Goal: Task Accomplishment & Management: Complete application form

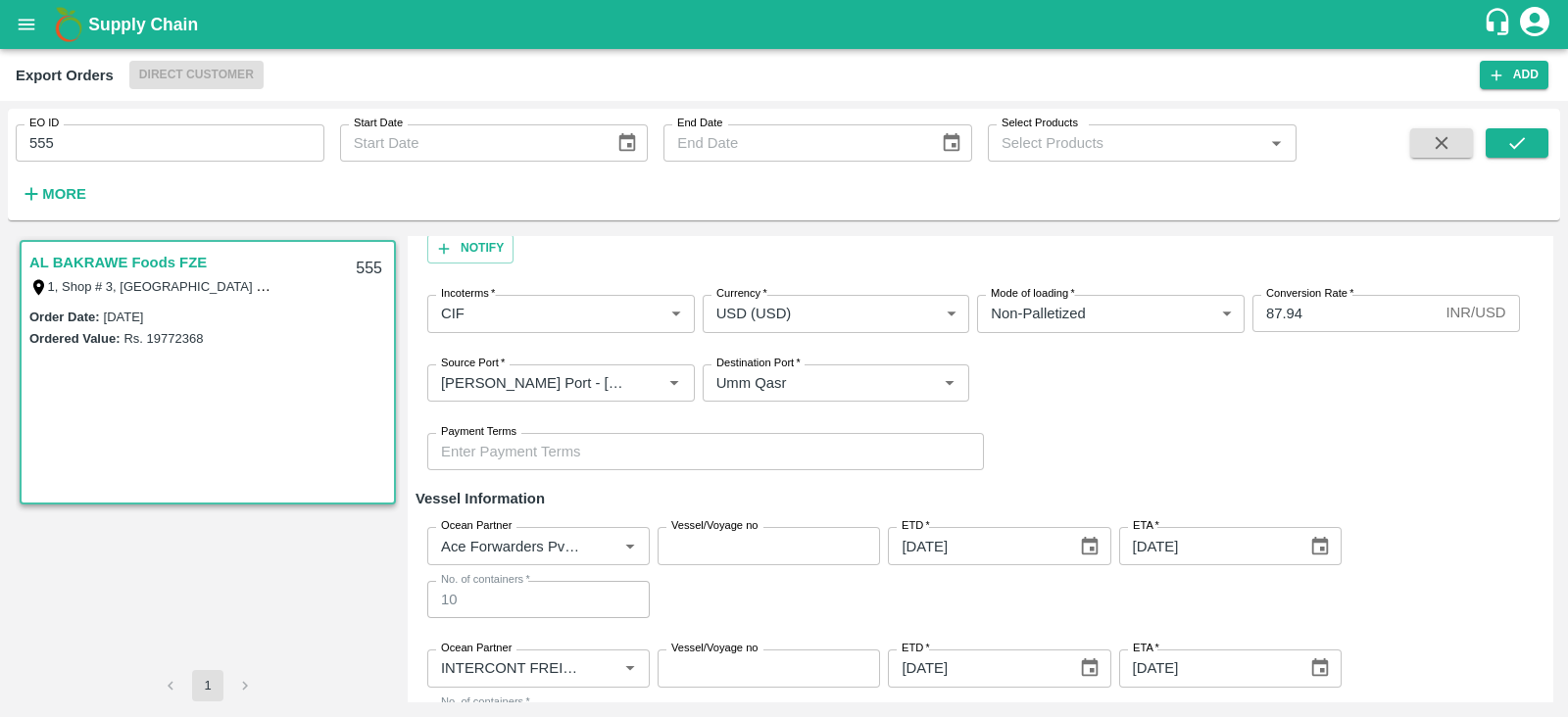
scroll to position [227, 0]
click at [439, 520] on div "Ocean Partner Ocean Partner Vessel/Voyage no Vessel/Voyage no ETD   * [DATE] ET…" at bounding box center [979, 572] width 1129 height 122
drag, startPoint x: 439, startPoint y: 520, endPoint x: 468, endPoint y: 521, distance: 29.0
click at [468, 521] on div "Ocean Partner Ocean Partner Vessel/Voyage no Vessel/Voyage no ETD   * [DATE] ET…" at bounding box center [979, 572] width 1129 height 122
click at [468, 521] on label "Ocean Partner" at bounding box center [476, 525] width 71 height 16
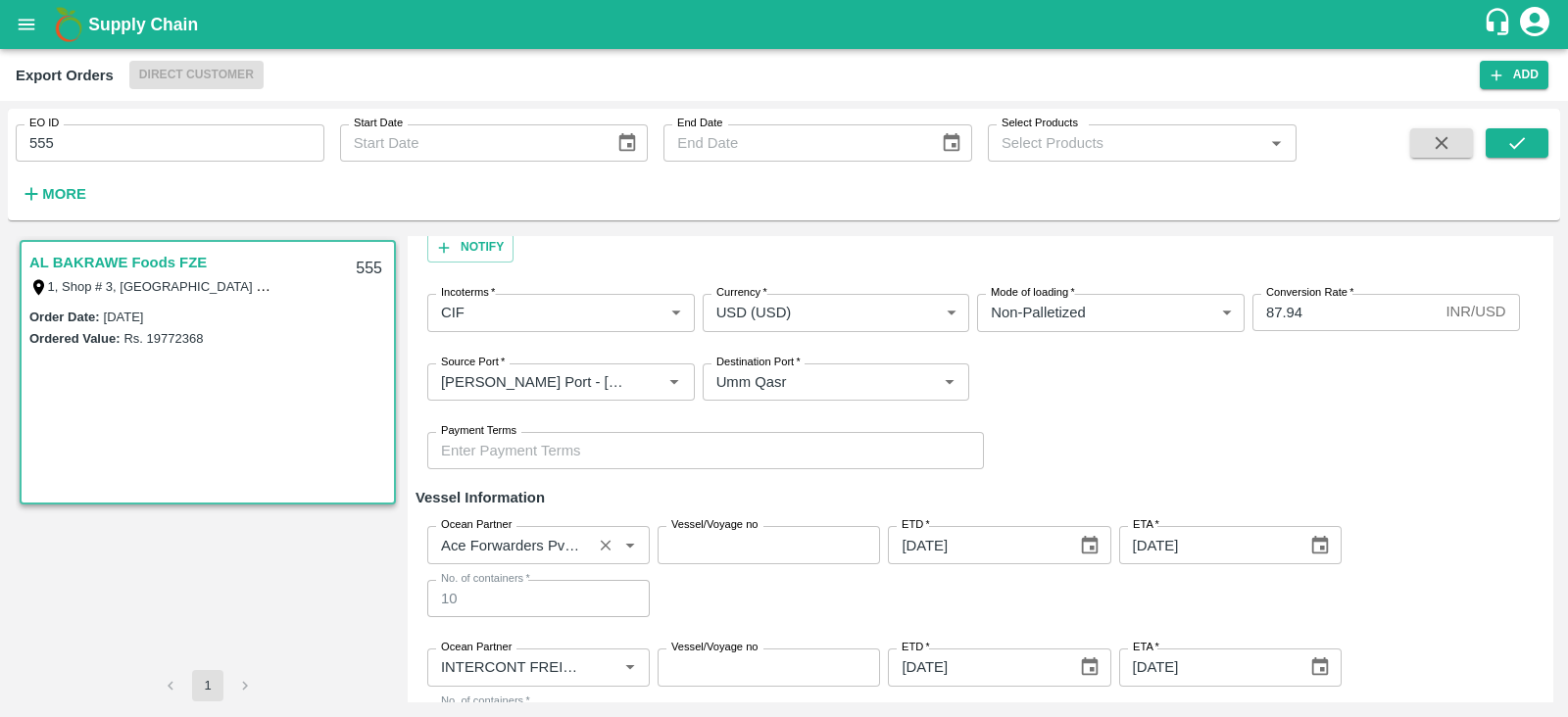
click at [468, 532] on input "Ocean Partner" at bounding box center [509, 545] width 152 height 26
click at [468, 521] on label "Ocean Partner" at bounding box center [476, 525] width 71 height 16
click at [468, 532] on input "Ocean Partner" at bounding box center [509, 545] width 152 height 26
click at [468, 521] on label "Ocean Partner" at bounding box center [476, 525] width 71 height 16
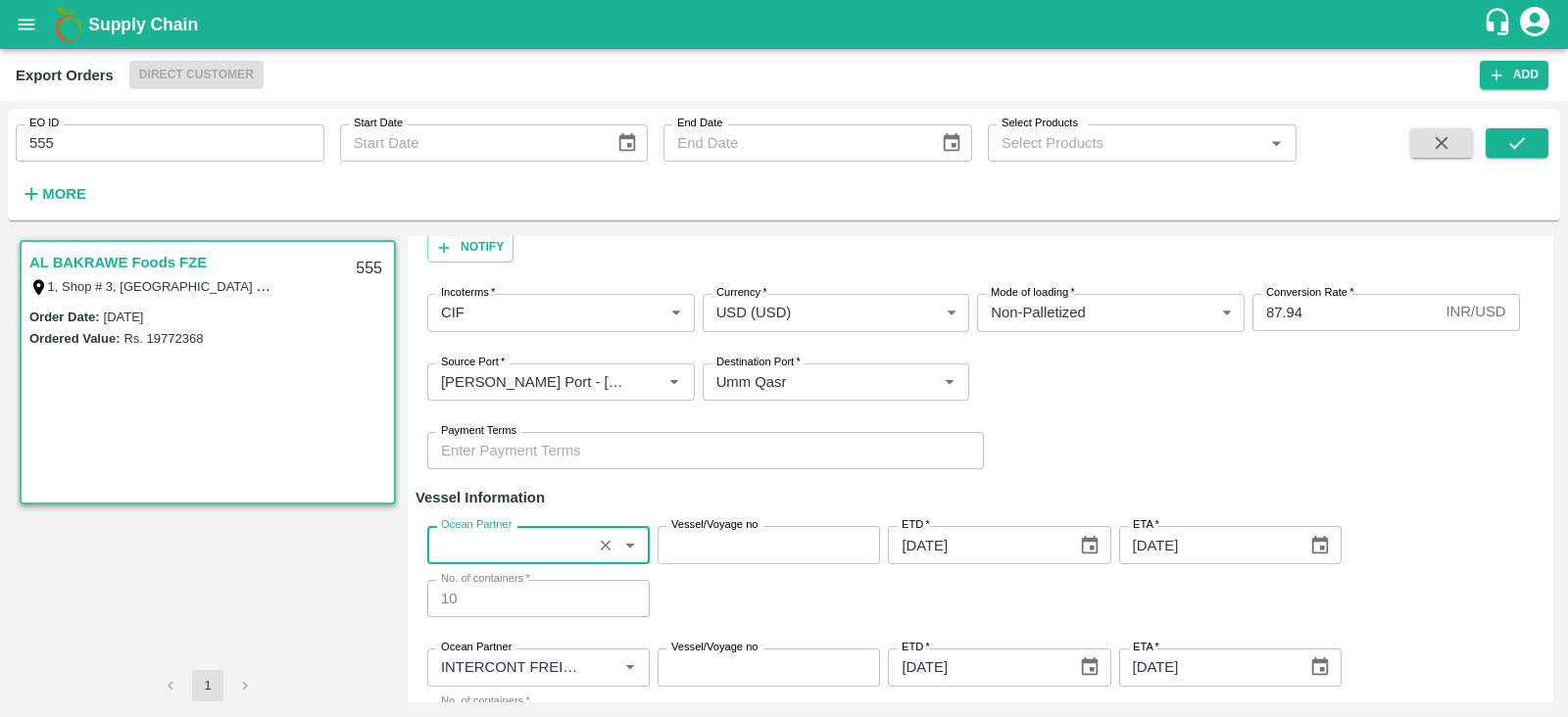
click at [468, 532] on input "Ocean Partner" at bounding box center [509, 545] width 152 height 26
click at [468, 521] on label "Ocean Partner" at bounding box center [476, 525] width 71 height 16
click at [468, 532] on input "Ocean Partner" at bounding box center [509, 545] width 152 height 26
click at [468, 521] on label "Ocean Partner" at bounding box center [476, 525] width 71 height 16
click at [468, 532] on input "Ocean Partner" at bounding box center [509, 545] width 152 height 26
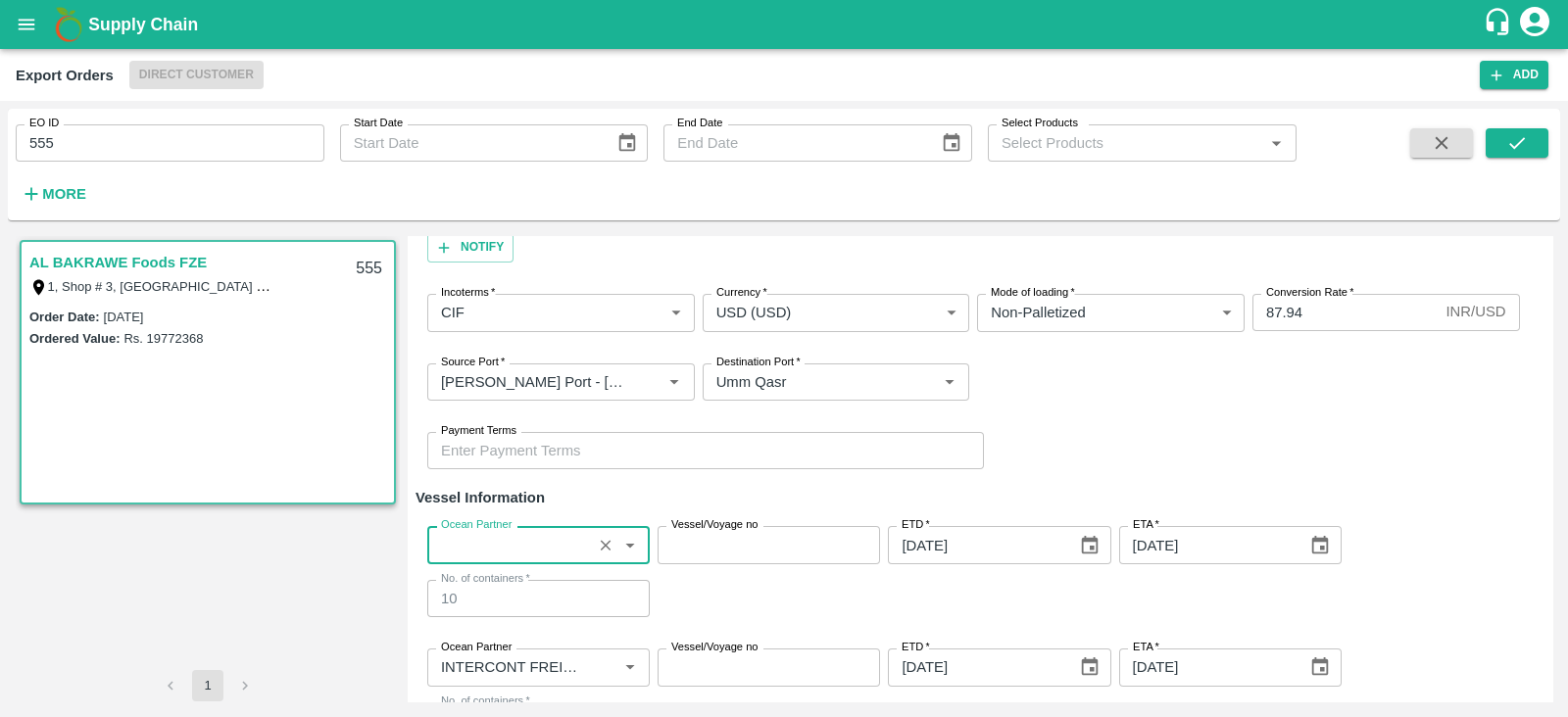
click at [468, 521] on label "Ocean Partner" at bounding box center [476, 525] width 71 height 16
click at [468, 532] on input "Ocean Partner" at bounding box center [509, 545] width 152 height 26
click at [468, 521] on label "Ocean Partner" at bounding box center [476, 525] width 71 height 16
click at [468, 532] on input "Ocean Partner" at bounding box center [509, 545] width 152 height 26
drag, startPoint x: 468, startPoint y: 521, endPoint x: 534, endPoint y: 512, distance: 66.6
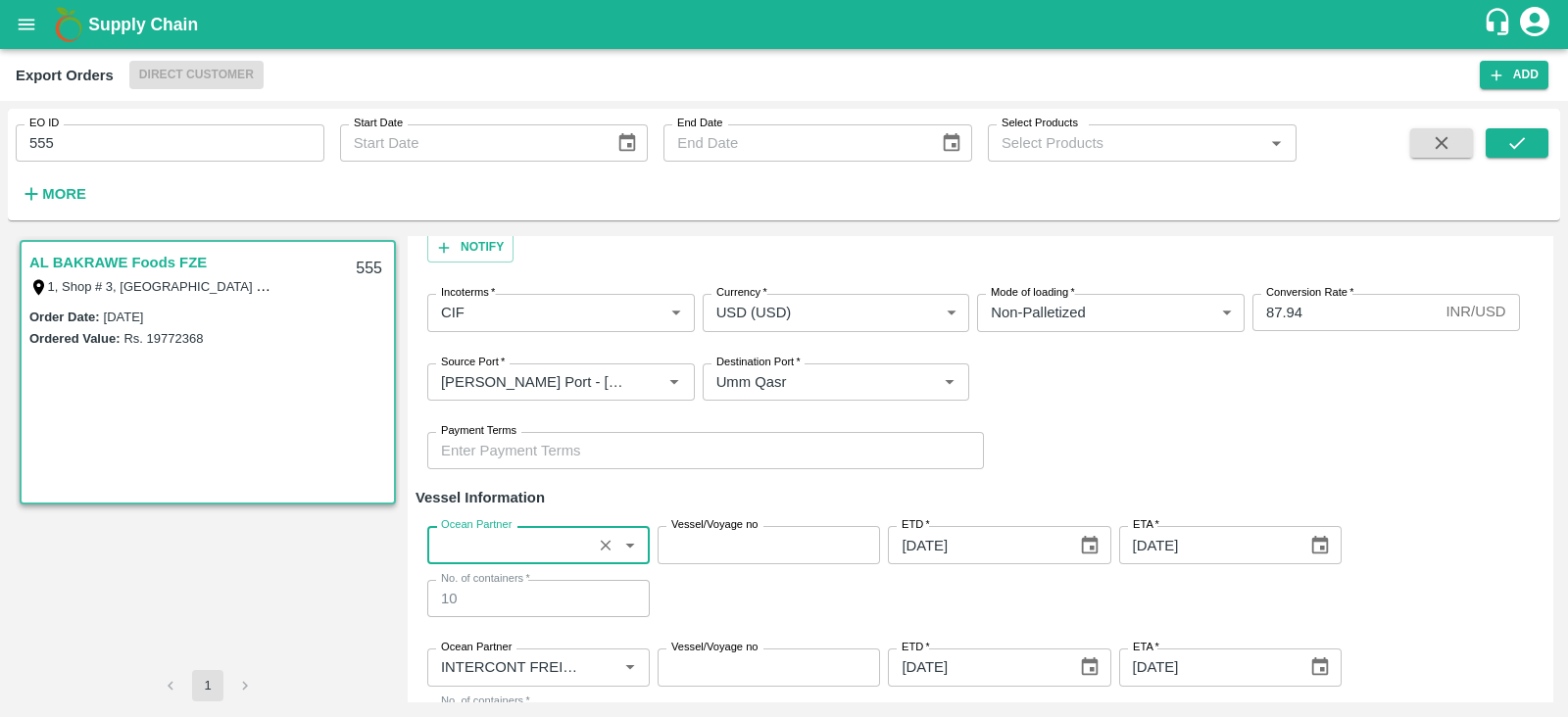
click at [534, 512] on div "Ocean Partner Ocean Partner Vessel/Voyage no Vessel/Voyage no ETD   * [DATE] ET…" at bounding box center [979, 572] width 1129 height 122
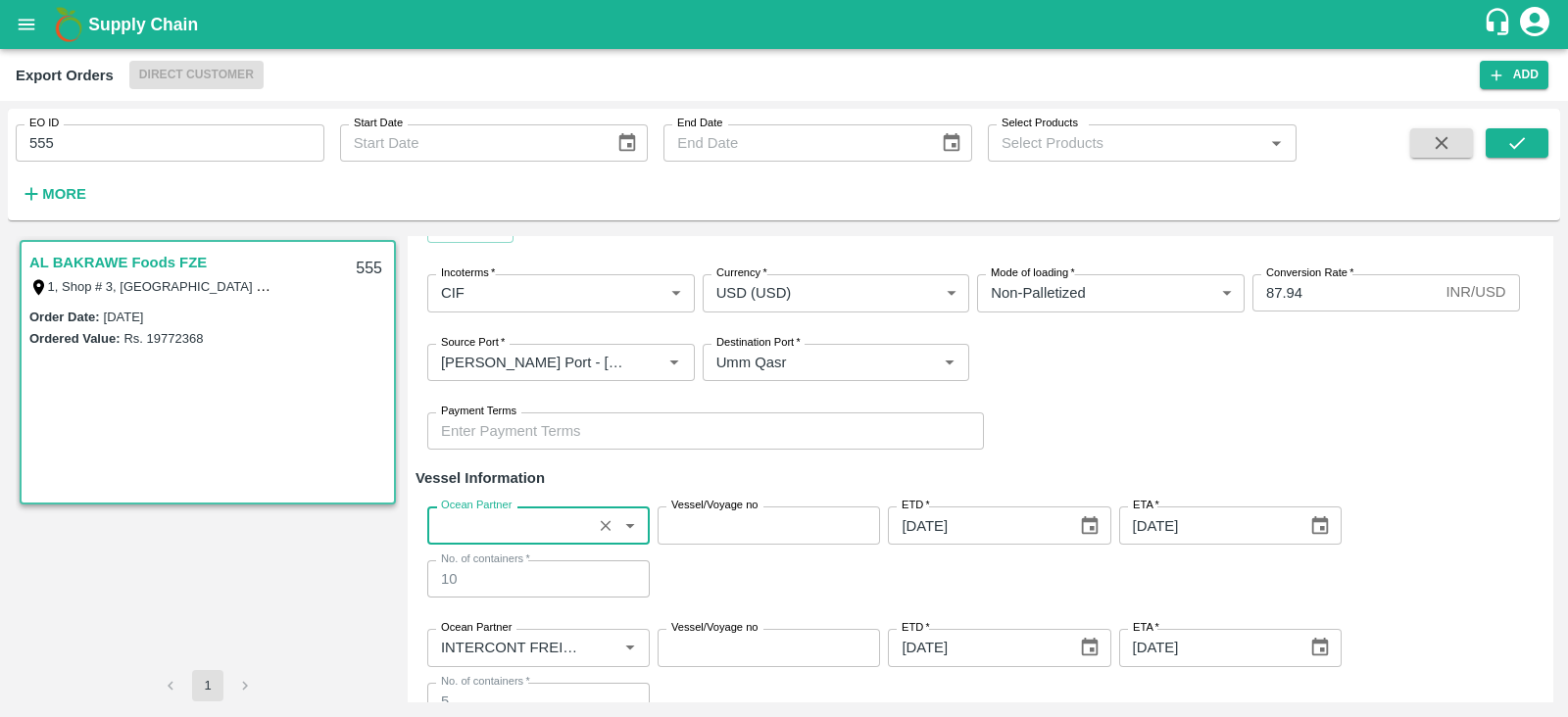
scroll to position [241, 0]
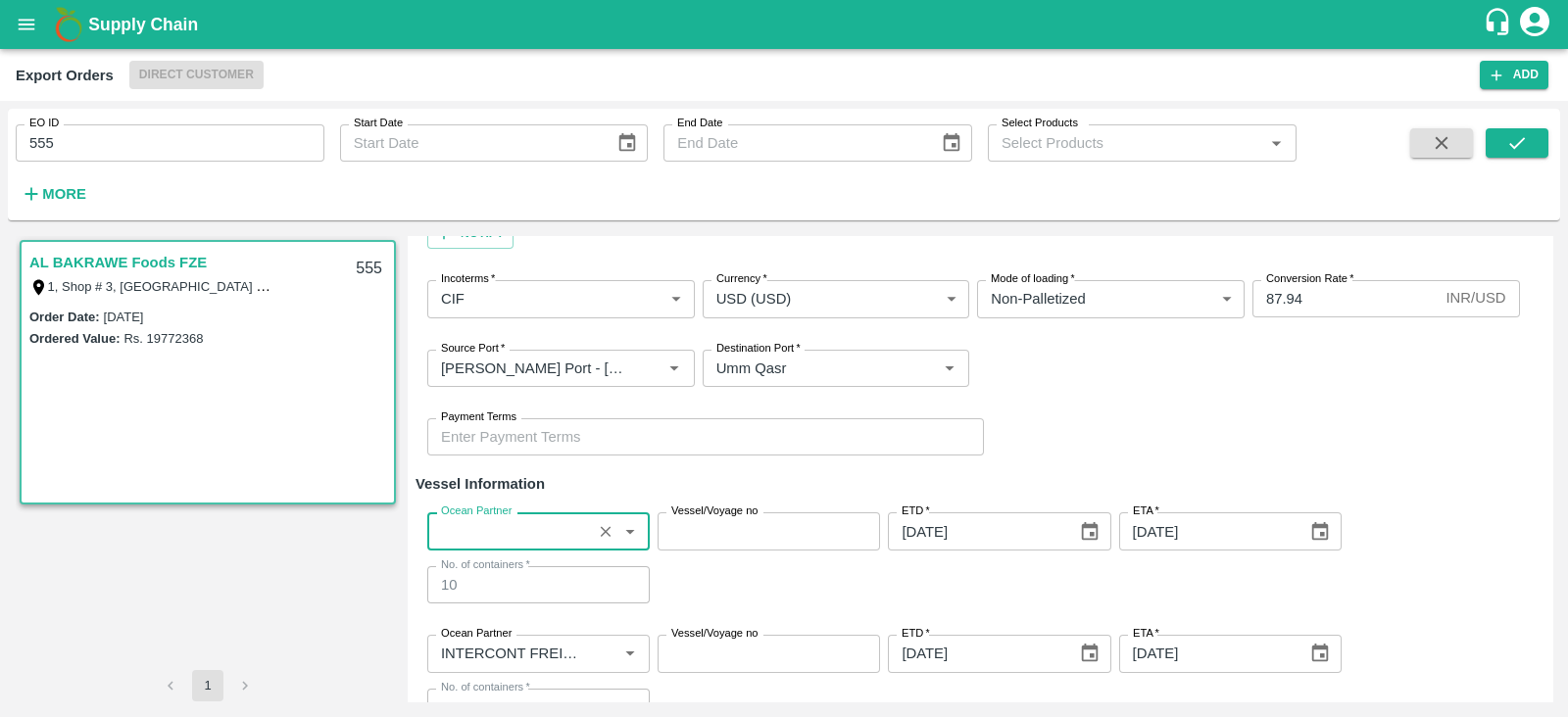
click at [534, 513] on div "Ocean Partner" at bounding box center [538, 531] width 222 height 37
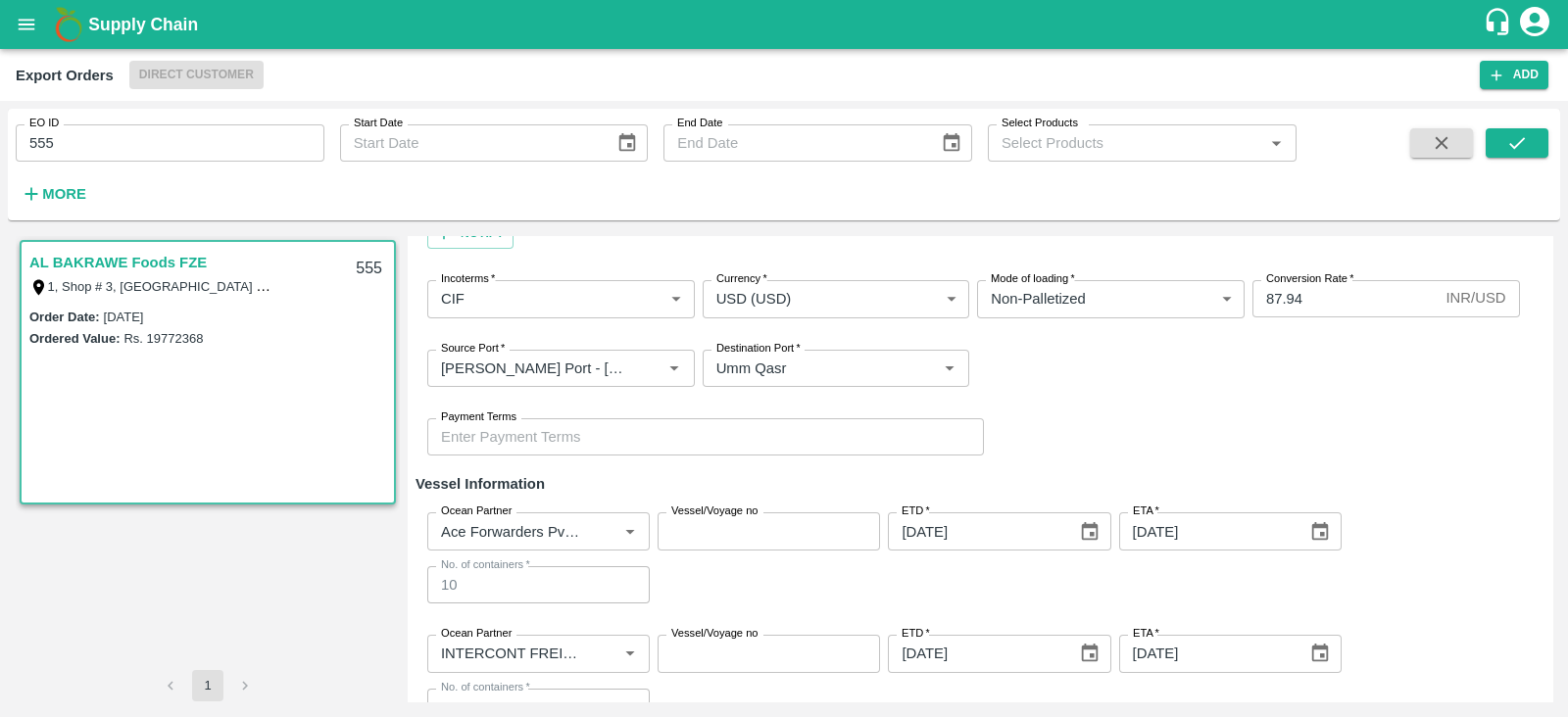
click at [694, 455] on div "Payment Terms Payment Terms" at bounding box center [979, 436] width 1129 height 69
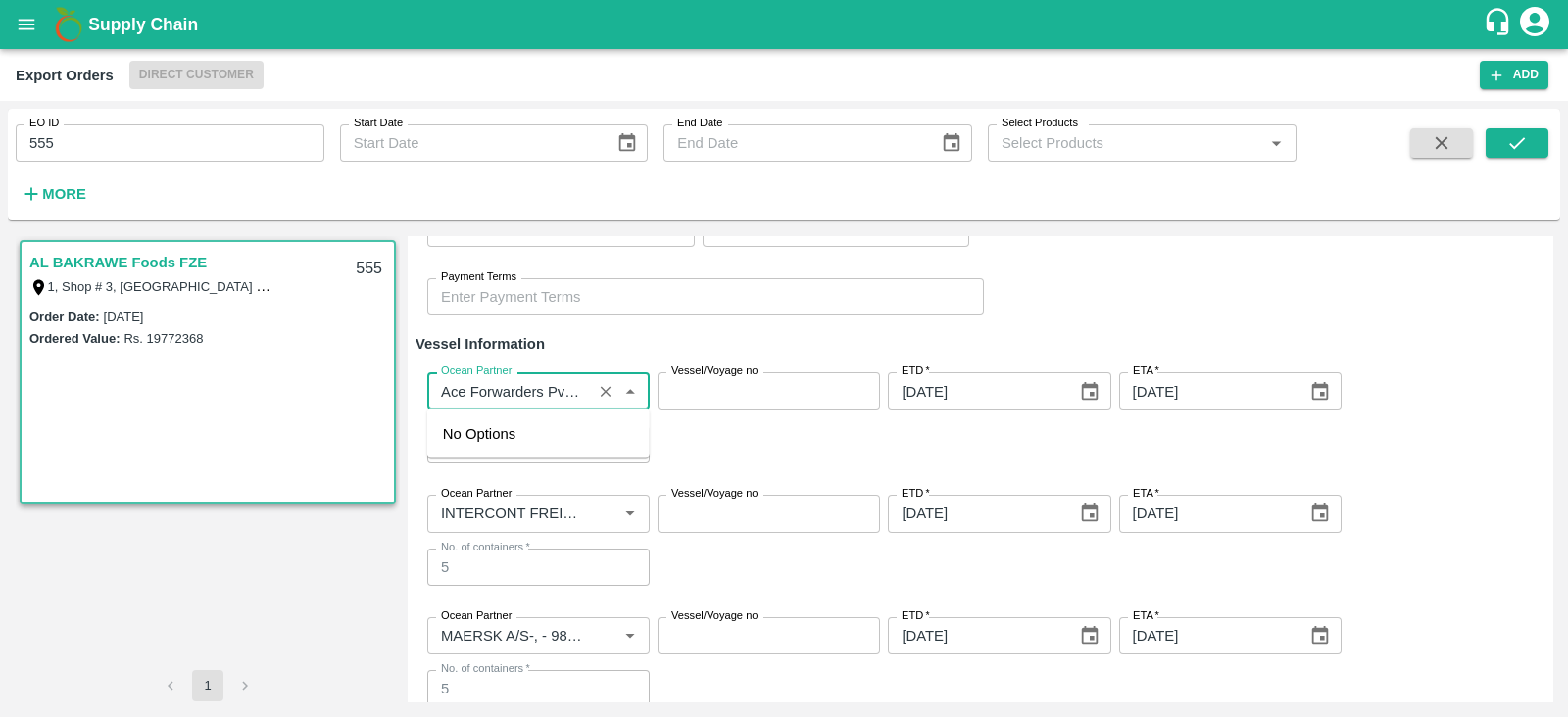
drag, startPoint x: 439, startPoint y: 389, endPoint x: 422, endPoint y: 411, distance: 27.8
click at [422, 411] on div "Ocean Partner Ocean Partner Vessel/Voyage no Vessel/Voyage no ETD   * [DATE] ET…" at bounding box center [979, 417] width 1129 height 122
click at [446, 393] on input "Ocean Partner" at bounding box center [509, 391] width 152 height 26
drag, startPoint x: 439, startPoint y: 392, endPoint x: 564, endPoint y: 398, distance: 125.1
click at [564, 398] on input "Ocean Partner" at bounding box center [509, 391] width 152 height 26
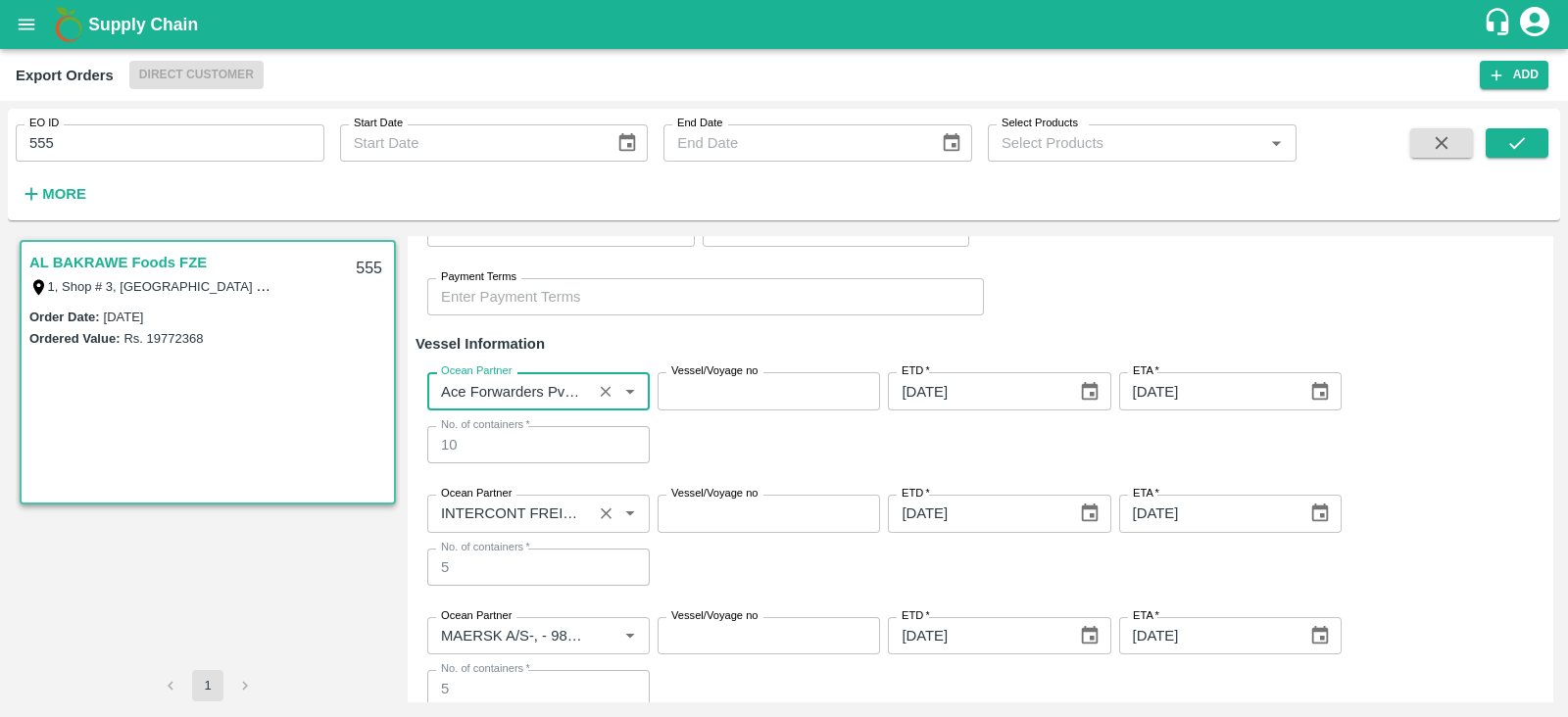
drag, startPoint x: 430, startPoint y: 516, endPoint x: 525, endPoint y: 513, distance: 95.0
click at [525, 513] on div "Ocean Partner" at bounding box center [538, 513] width 222 height 37
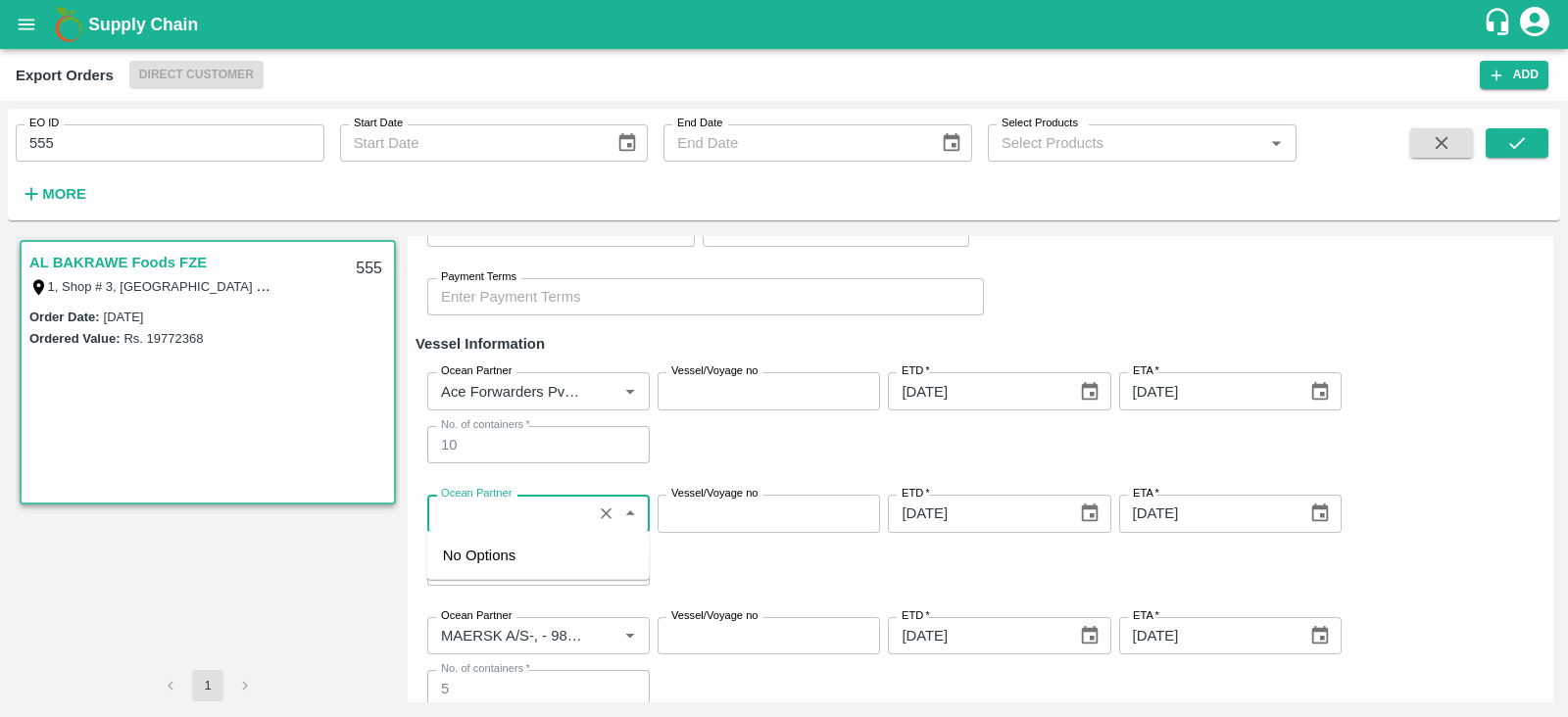
click at [438, 515] on input "Ocean Partner" at bounding box center [509, 514] width 152 height 26
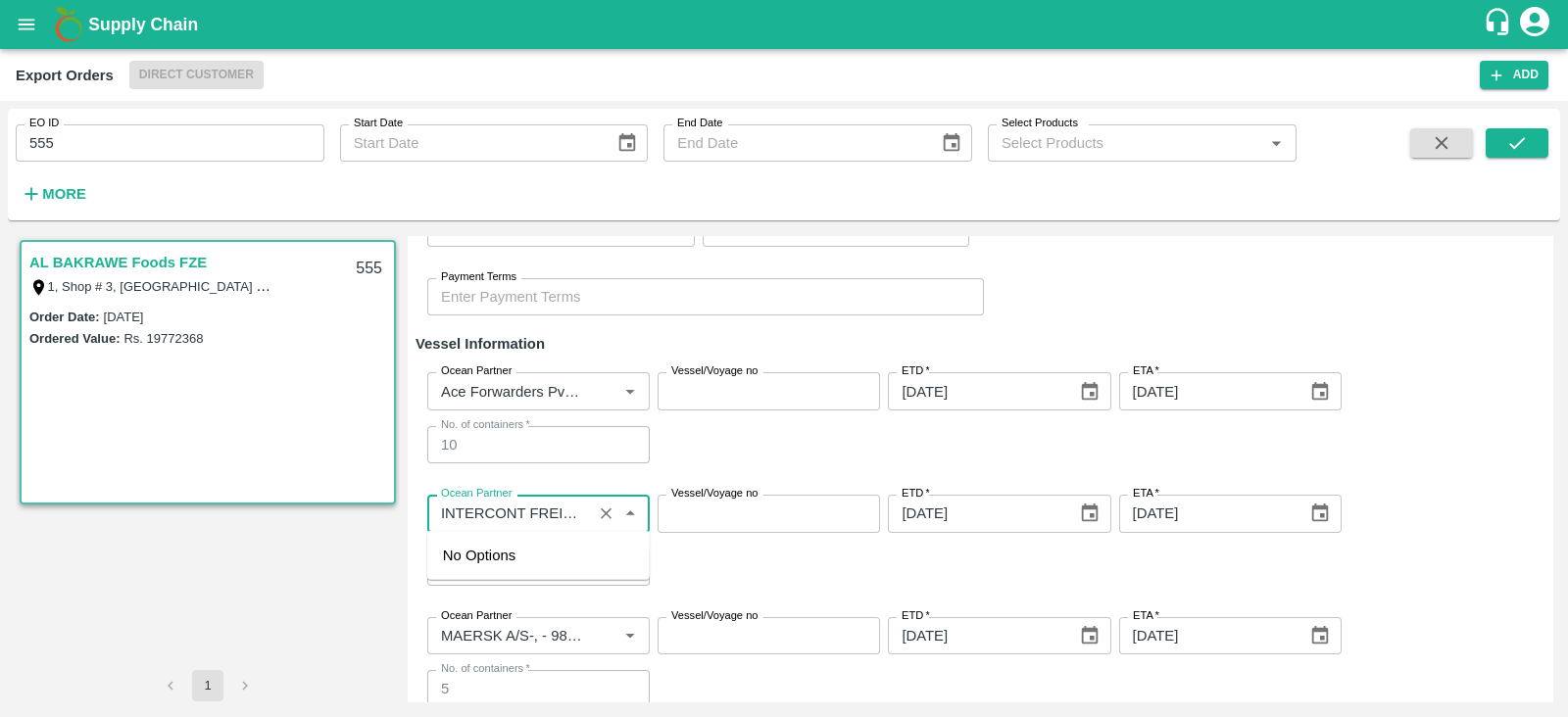
click at [438, 515] on input "Ocean Partner" at bounding box center [509, 514] width 152 height 26
